Goal: Check status

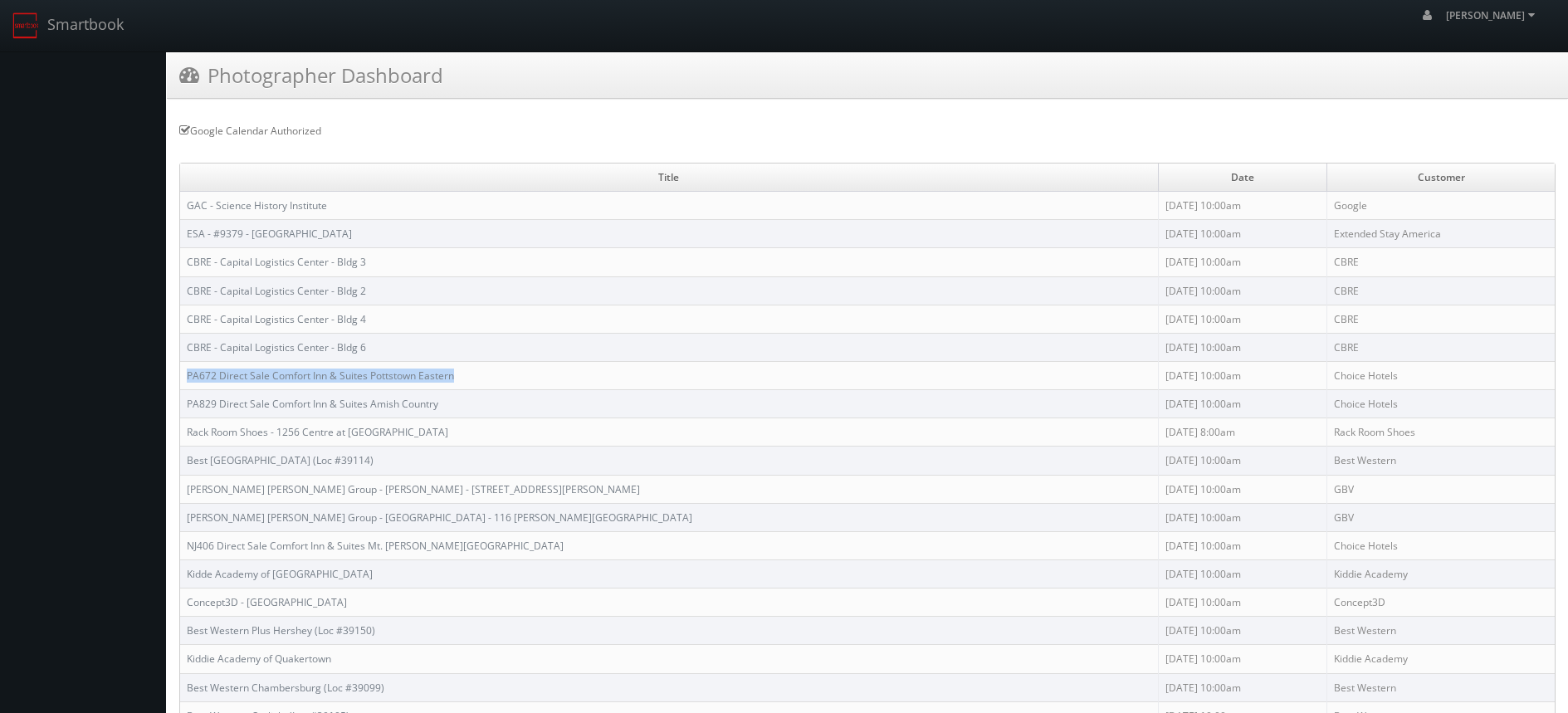
drag, startPoint x: 476, startPoint y: 373, endPoint x: 192, endPoint y: 367, distance: 284.1
click at [192, 367] on td "PA672 Direct Sale Comfort Inn & Suites Pottstown Eastern" at bounding box center [669, 375] width 978 height 28
copy link "PA672 Direct Sale Comfort Inn & Suites Pottstown Eastern"
click at [368, 373] on link "PA672 Direct Sale Comfort Inn & Suites Pottstown Eastern" at bounding box center [320, 375] width 267 height 14
click at [374, 285] on td "CBRE - Capital Logistics Center - Bldg 2" at bounding box center [669, 290] width 978 height 28
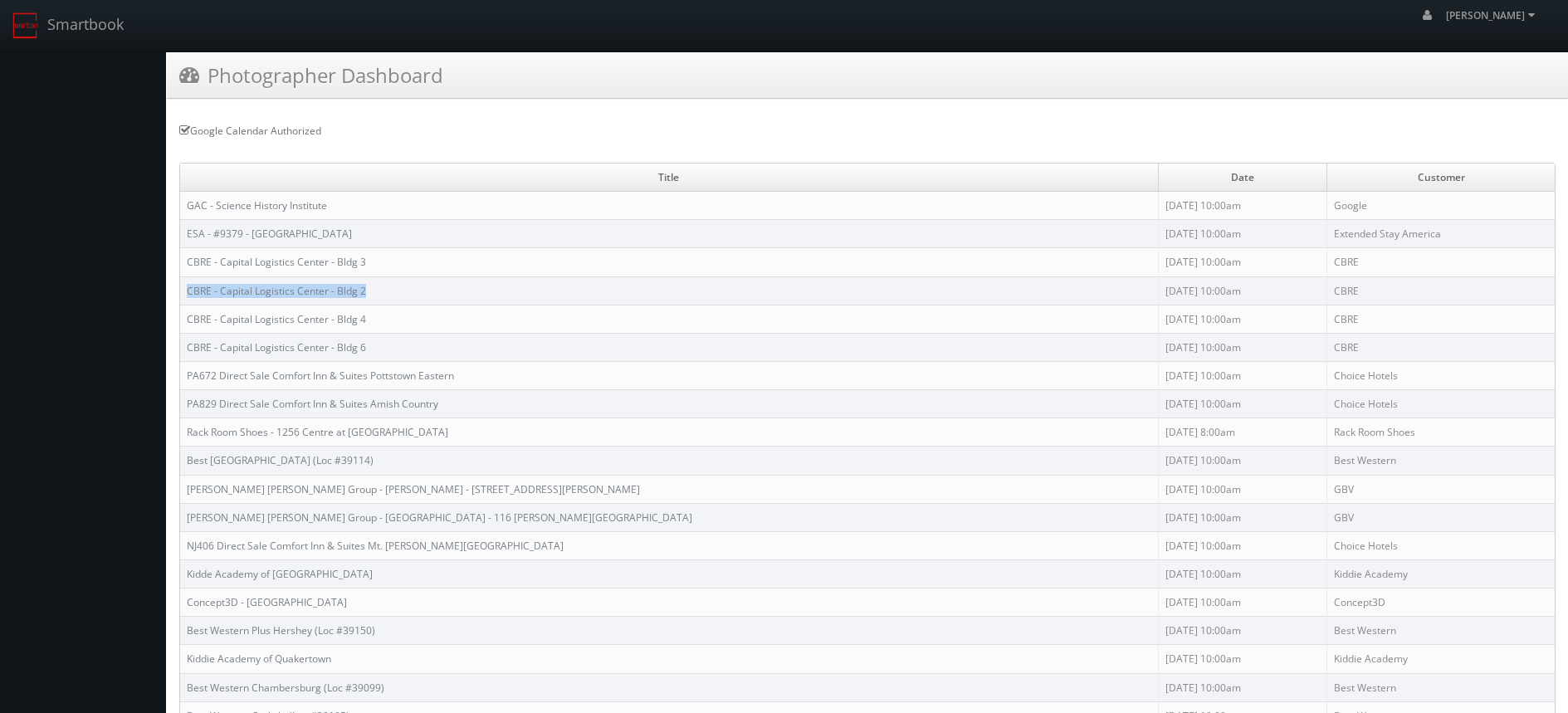
drag, startPoint x: 374, startPoint y: 287, endPoint x: 182, endPoint y: 281, distance: 192.1
click at [182, 281] on td "CBRE - Capital Logistics Center - Bldg 2" at bounding box center [669, 290] width 978 height 28
copy link "CBRE - Capital Logistics Center - Bldg 2"
